Goal: Information Seeking & Learning: Learn about a topic

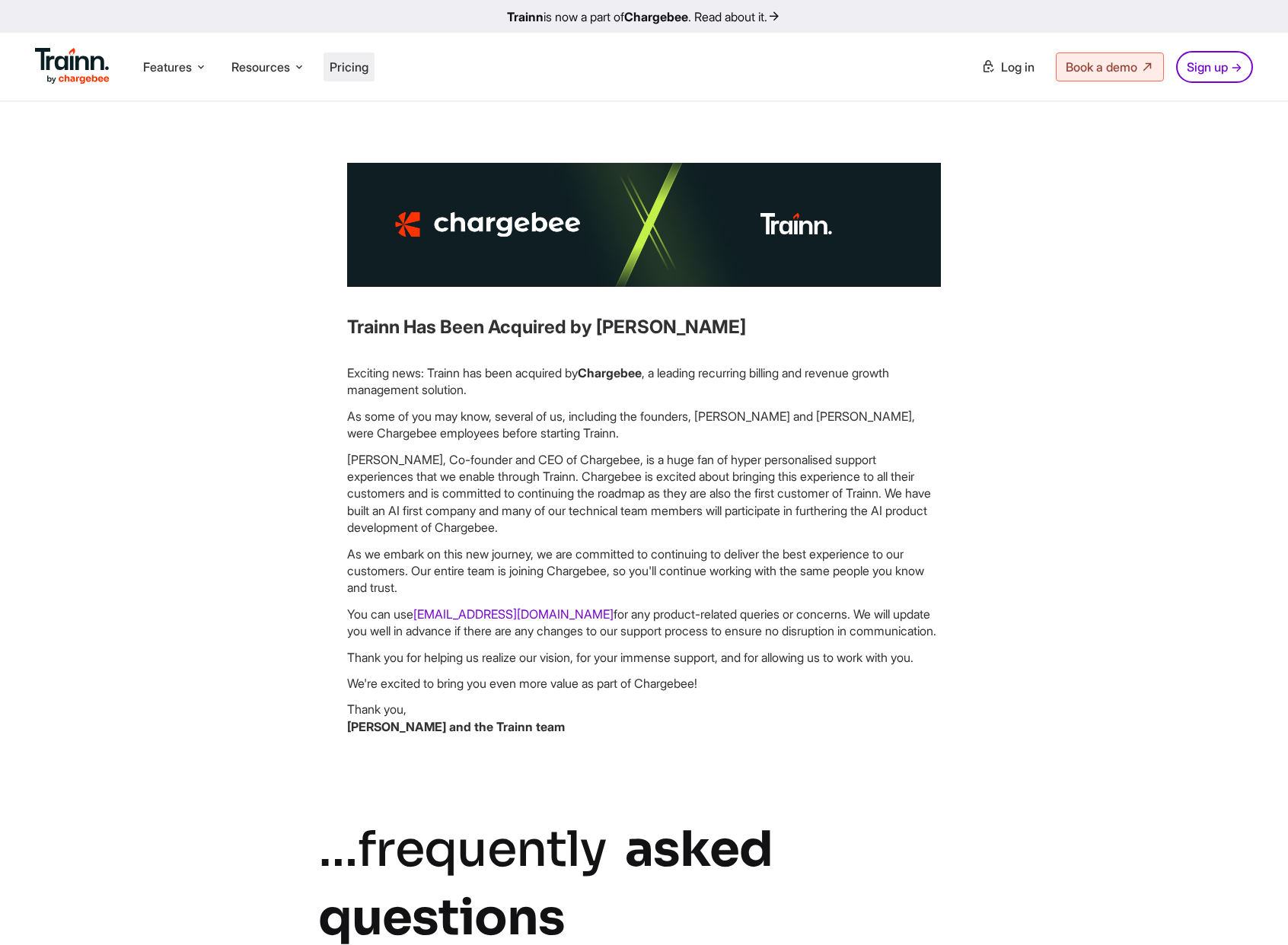
click at [342, 70] on span "Pricing" at bounding box center [349, 67] width 39 height 15
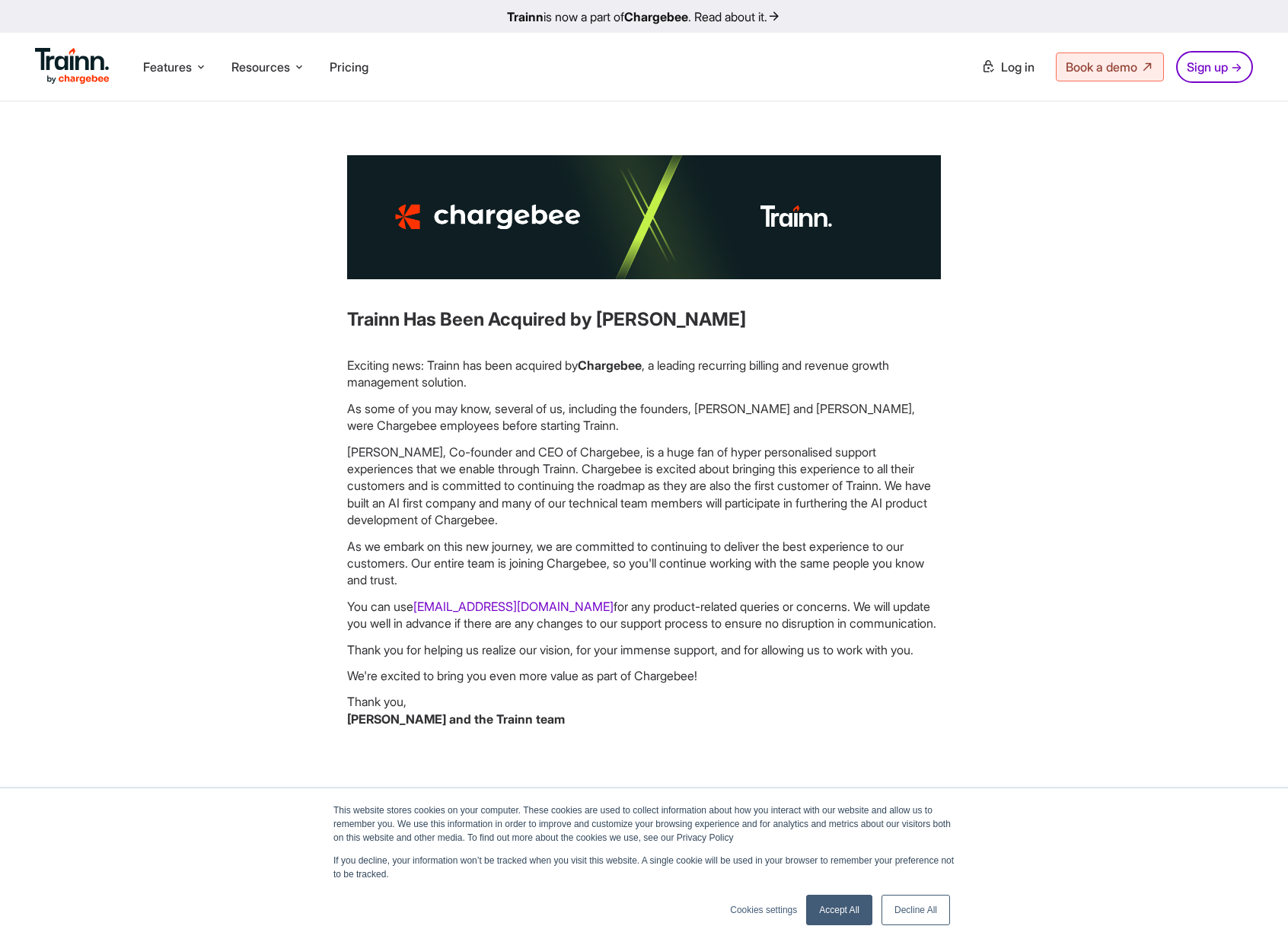
scroll to position [12, 0]
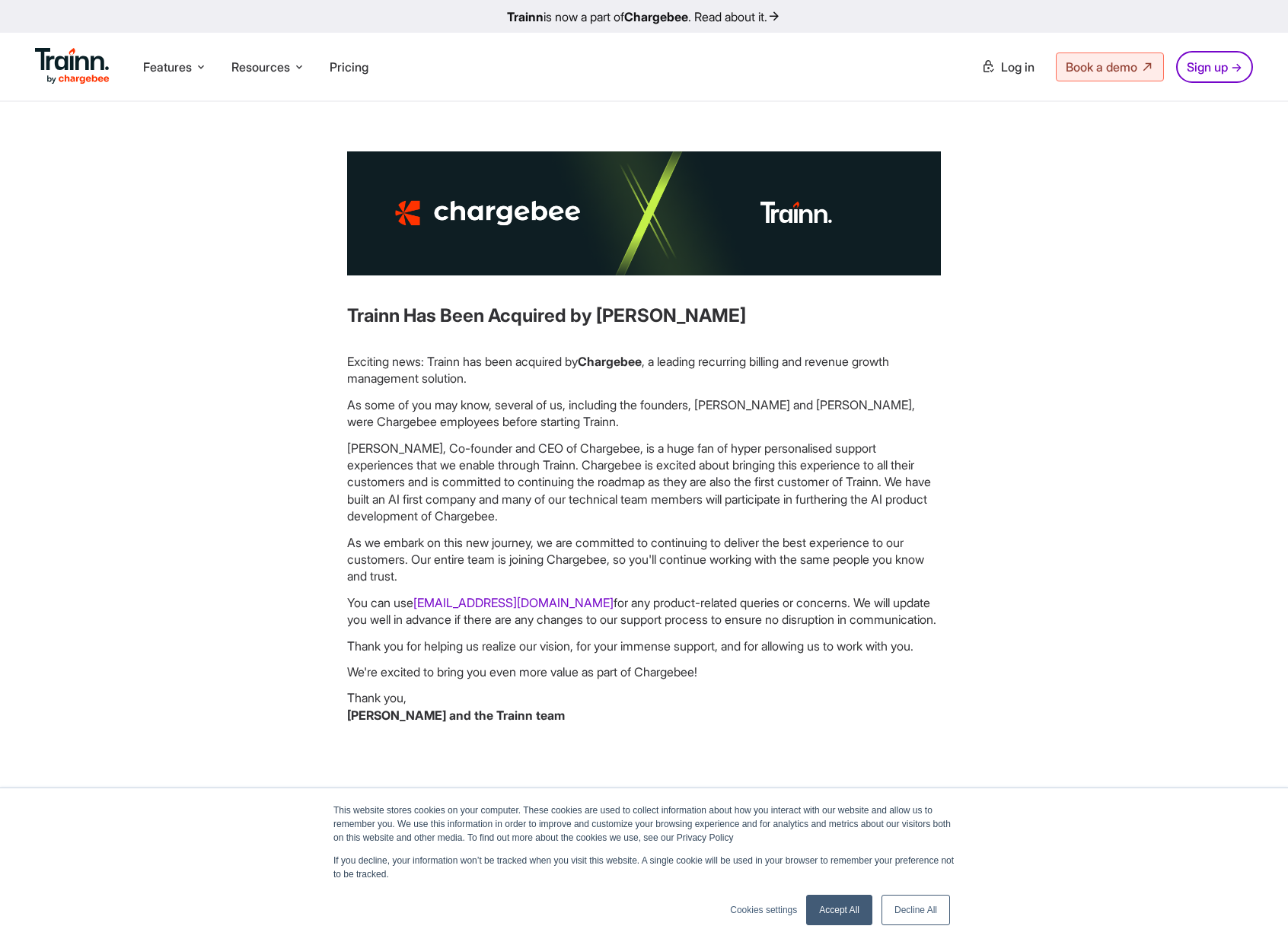
click at [796, 489] on p "[PERSON_NAME], Co-founder and CEO of Chargebee, is a huge fan of hyper personal…" at bounding box center [643, 482] width 593 height 85
click at [801, 473] on p "[PERSON_NAME], Co-founder and CEO of Chargebee, is a huge fan of hyper personal…" at bounding box center [643, 482] width 593 height 85
click at [800, 486] on p "[PERSON_NAME], Co-founder and CEO of Chargebee, is a huge fan of hyper personal…" at bounding box center [643, 482] width 593 height 85
click at [797, 483] on p "[PERSON_NAME], Co-founder and CEO of Chargebee, is a huge fan of hyper personal…" at bounding box center [643, 482] width 593 height 85
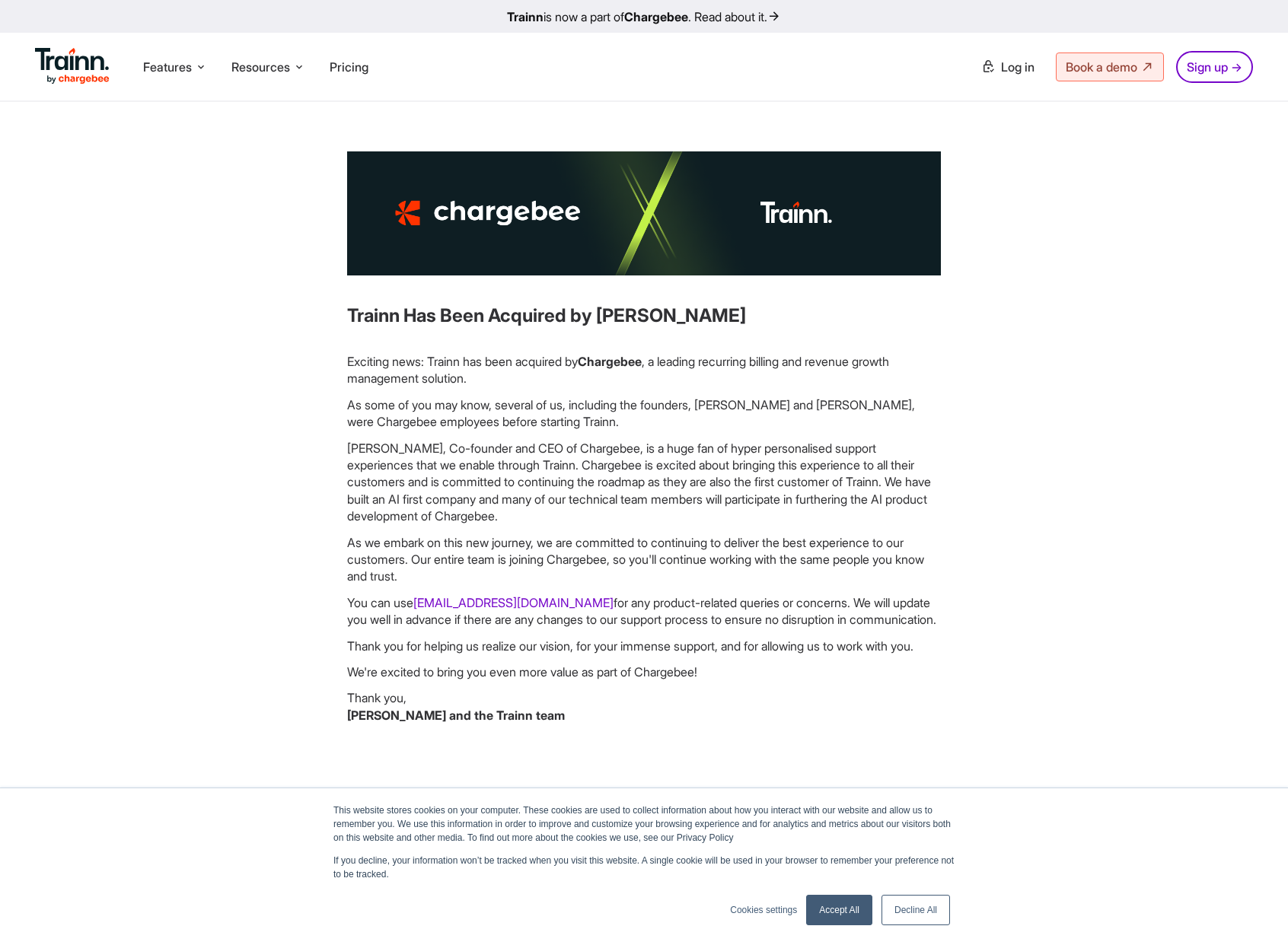
click at [797, 483] on p "[PERSON_NAME], Co-founder and CEO of Chargebee, is a huge fan of hyper personal…" at bounding box center [643, 482] width 593 height 85
click at [792, 483] on p "[PERSON_NAME], Co-founder and CEO of Chargebee, is a huge fan of hyper personal…" at bounding box center [643, 482] width 593 height 85
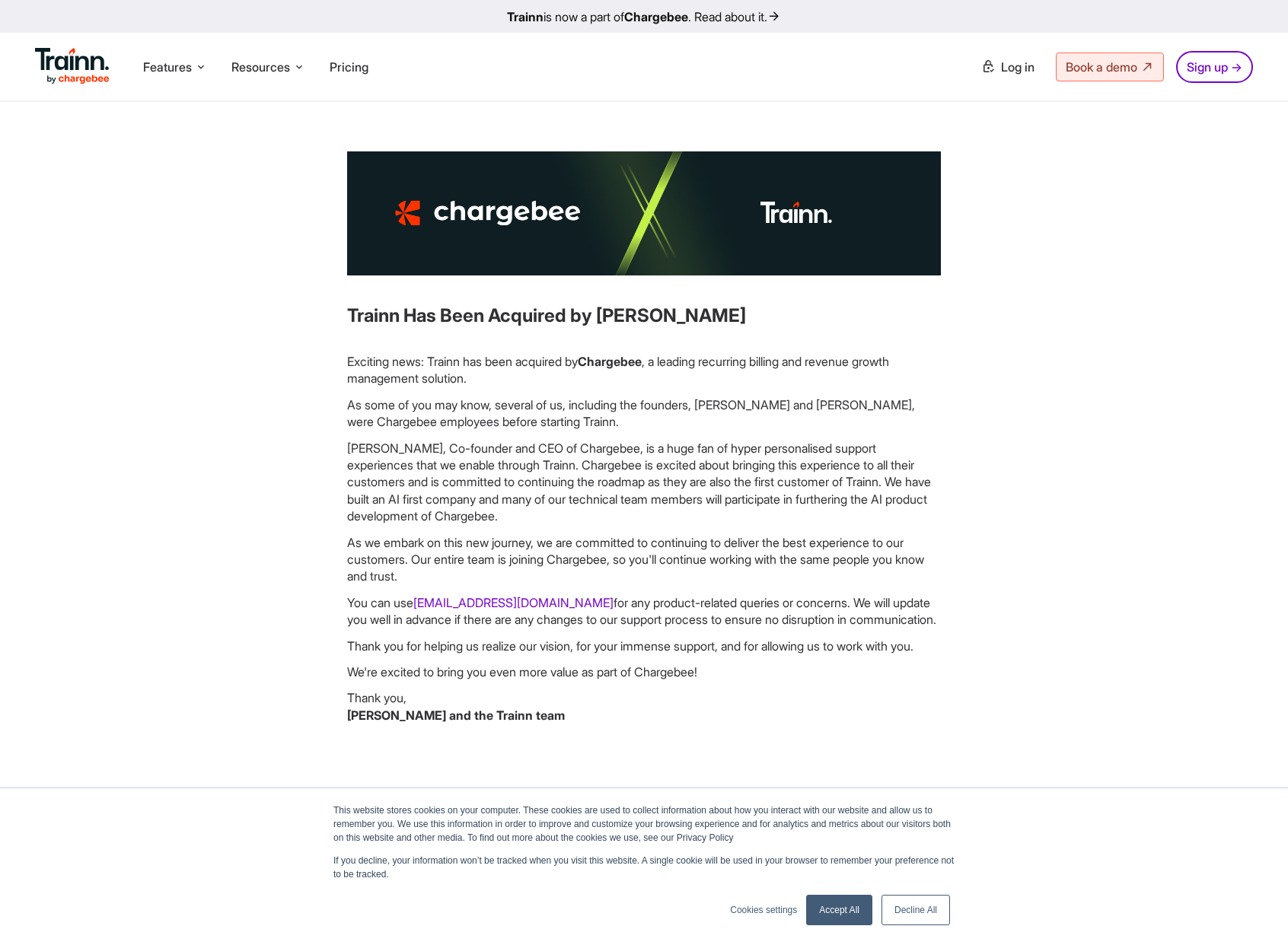
click at [792, 483] on p "[PERSON_NAME], Co-founder and CEO of Chargebee, is a huge fan of hyper personal…" at bounding box center [643, 482] width 593 height 85
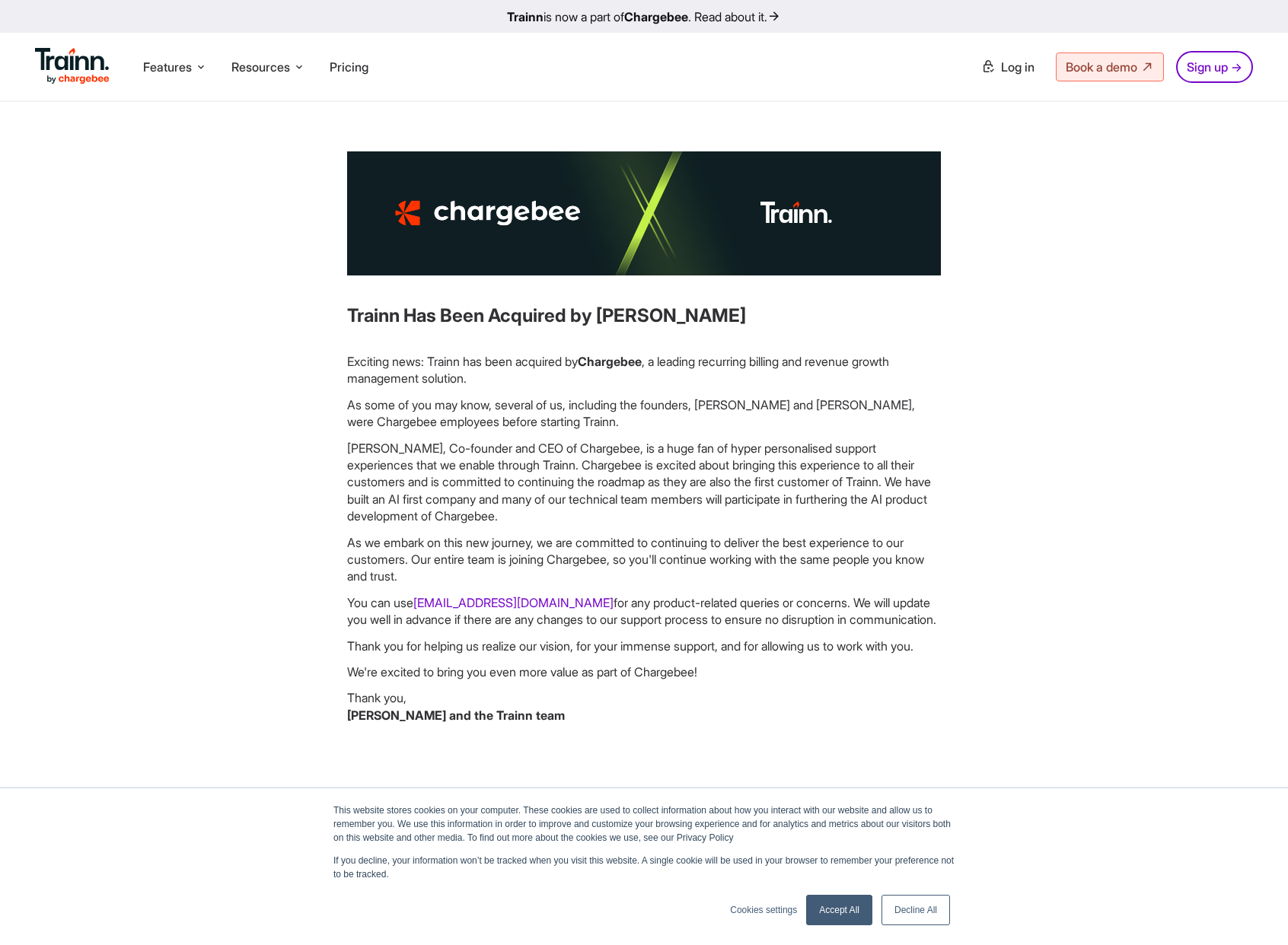
click at [792, 483] on p "[PERSON_NAME], Co-founder and CEO of Chargebee, is a huge fan of hyper personal…" at bounding box center [643, 482] width 593 height 85
